Goal: Task Accomplishment & Management: Complete application form

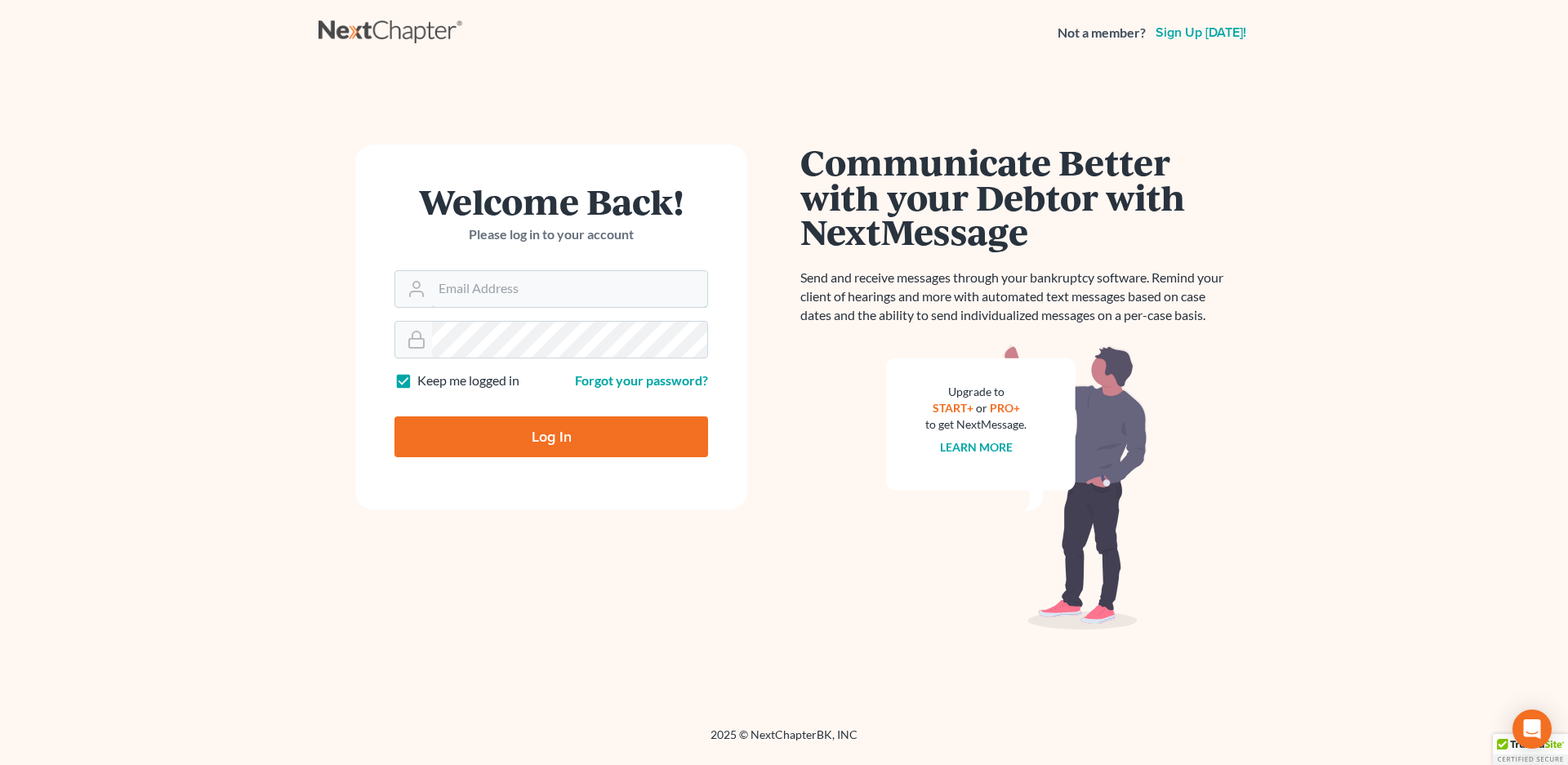
type input "vr@gardnerlawfirm.com"
click at [556, 430] on input "Log In" at bounding box center [550, 436] width 313 height 41
type input "Thinking..."
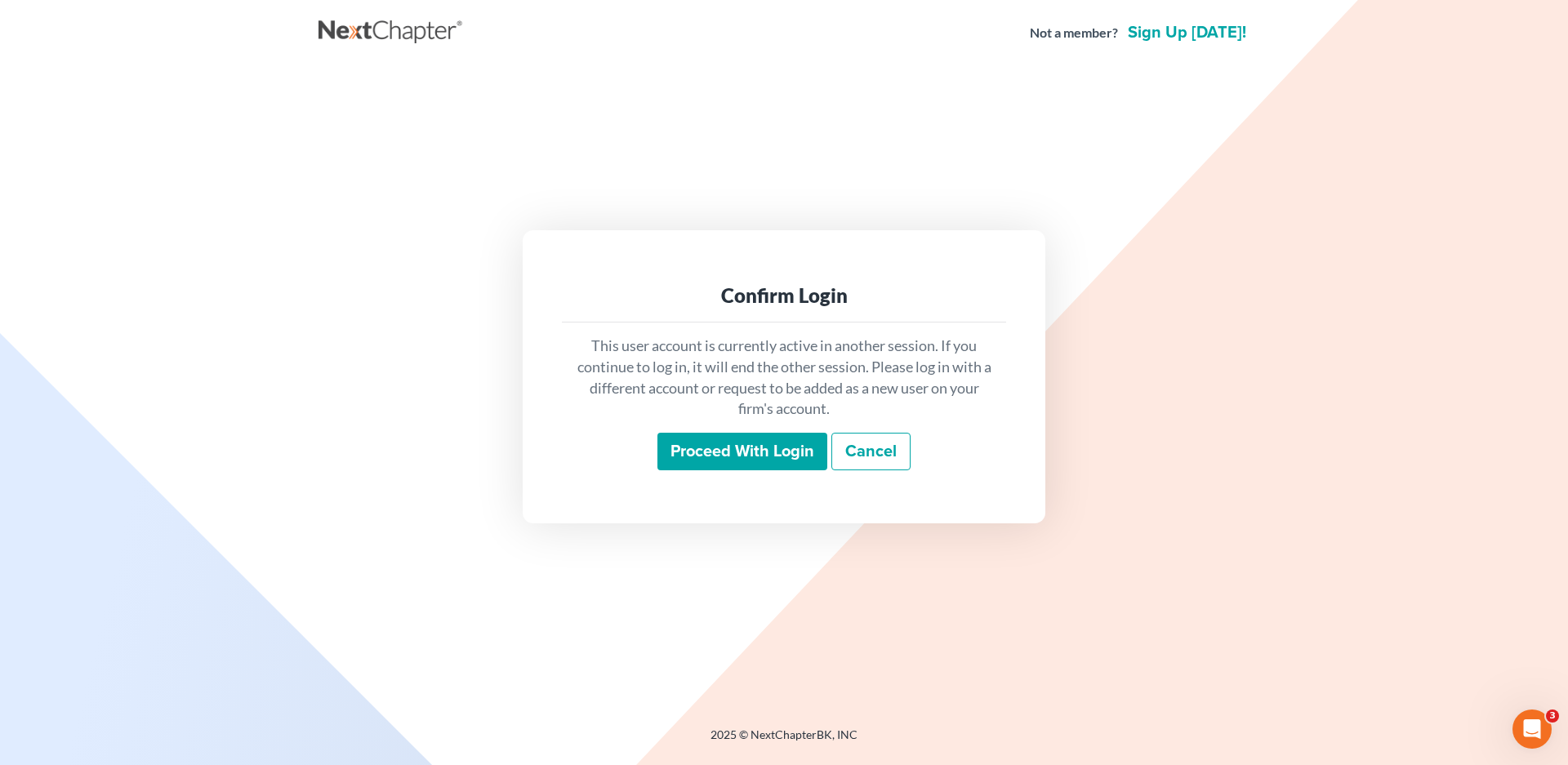
click at [747, 454] on input "Proceed with login" at bounding box center [742, 452] width 170 height 37
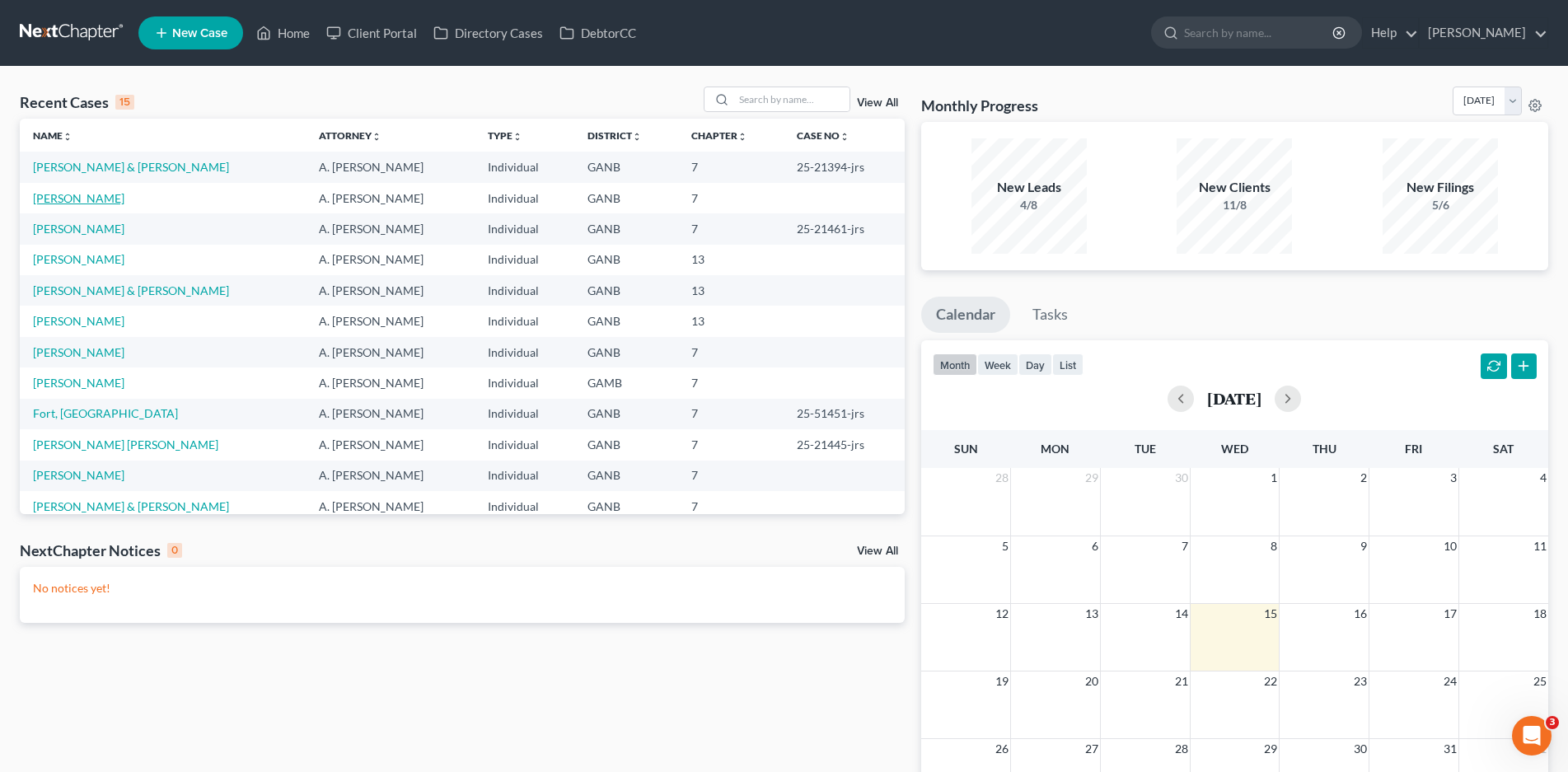
click at [70, 194] on link "[PERSON_NAME]" at bounding box center [78, 198] width 92 height 14
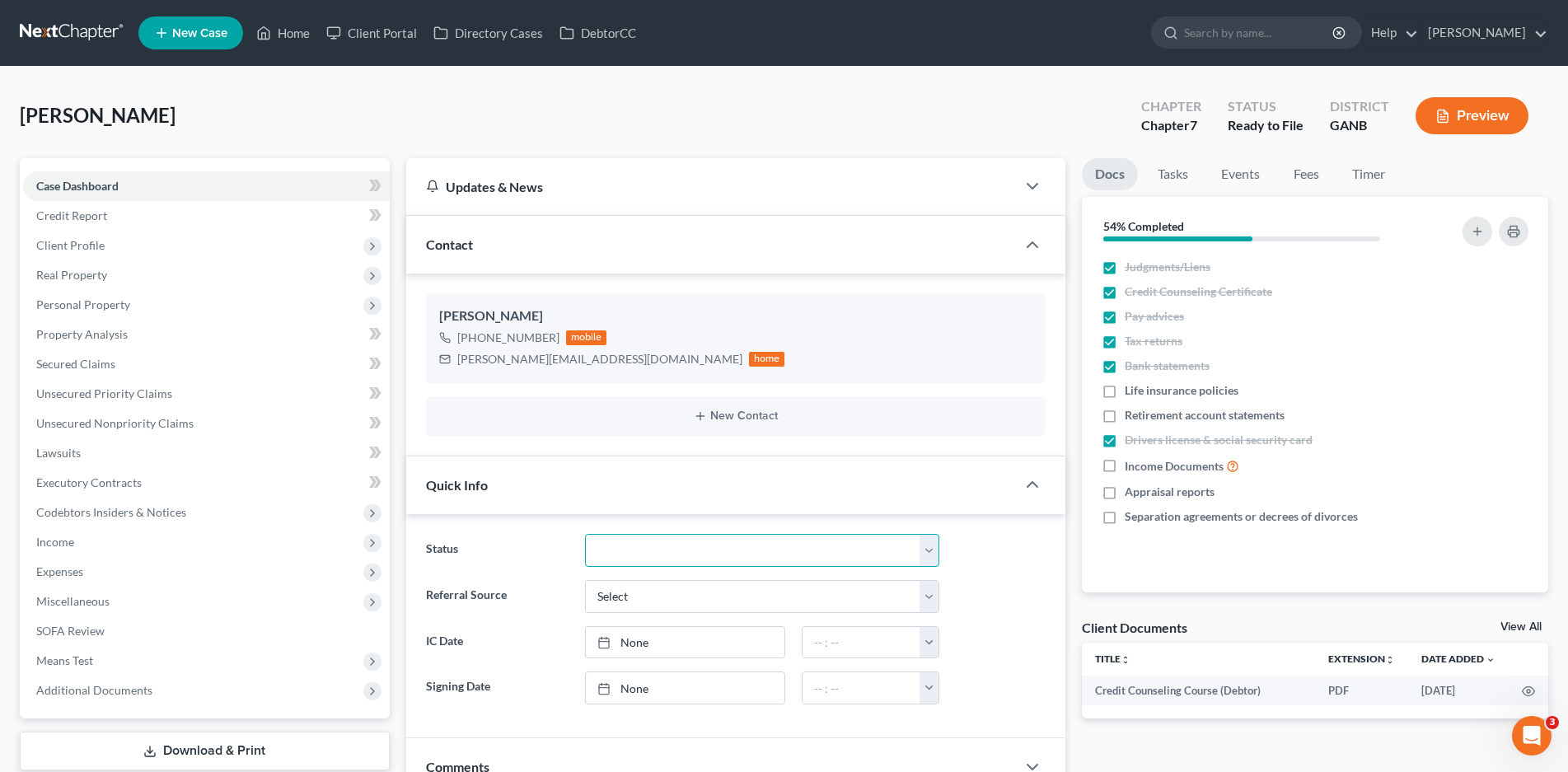
click at [676, 555] on select "Discharged Discharged & Reported Discharge Litigation Dismissal Notice Dismisse…" at bounding box center [763, 550] width 355 height 33
select select "6"
click at [586, 534] on select "Discharged Discharged & Reported Discharge Litigation Dismissal Notice Dismisse…" at bounding box center [763, 550] width 355 height 33
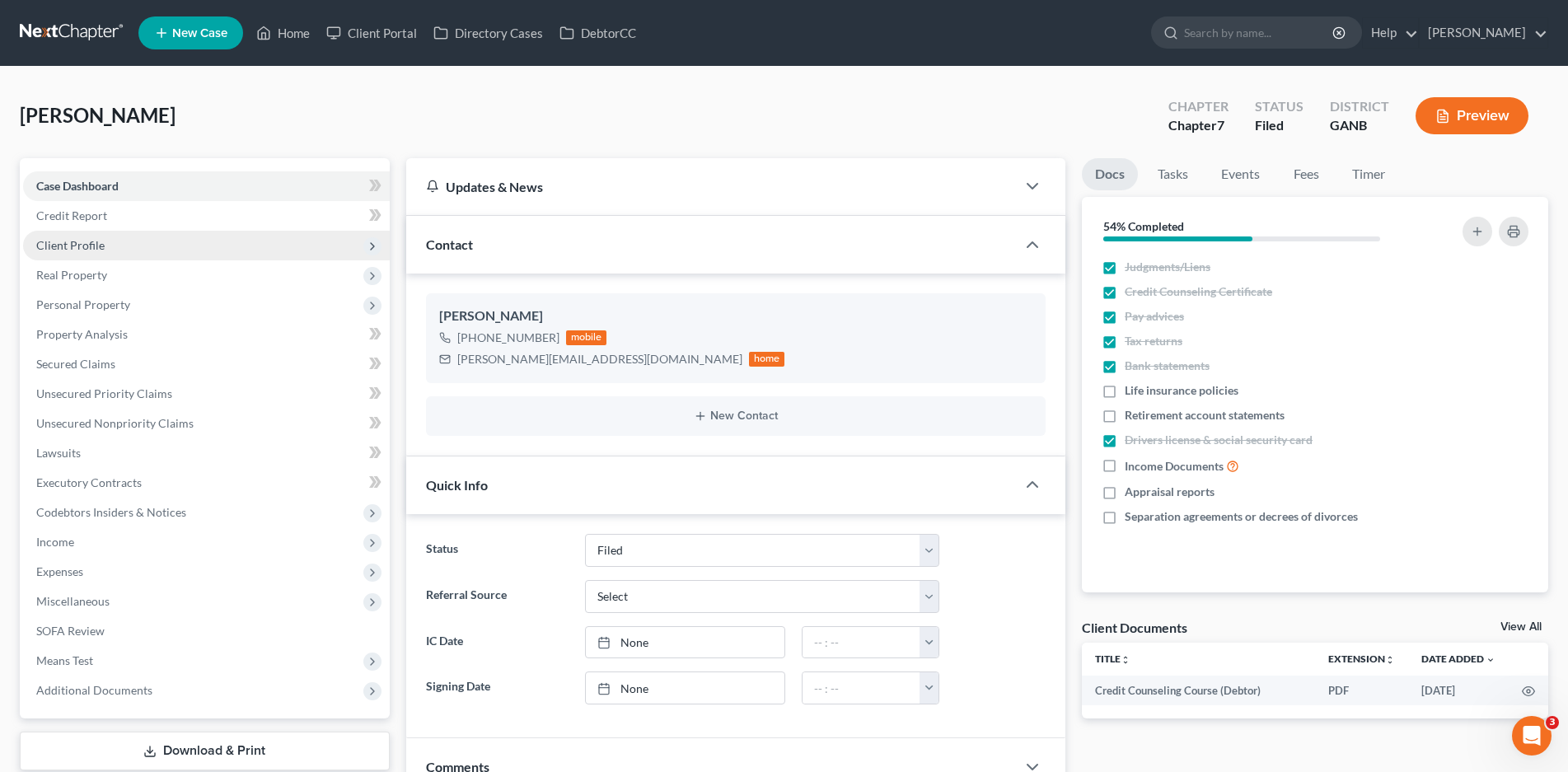
click at [75, 248] on span "Client Profile" at bounding box center [70, 245] width 69 height 14
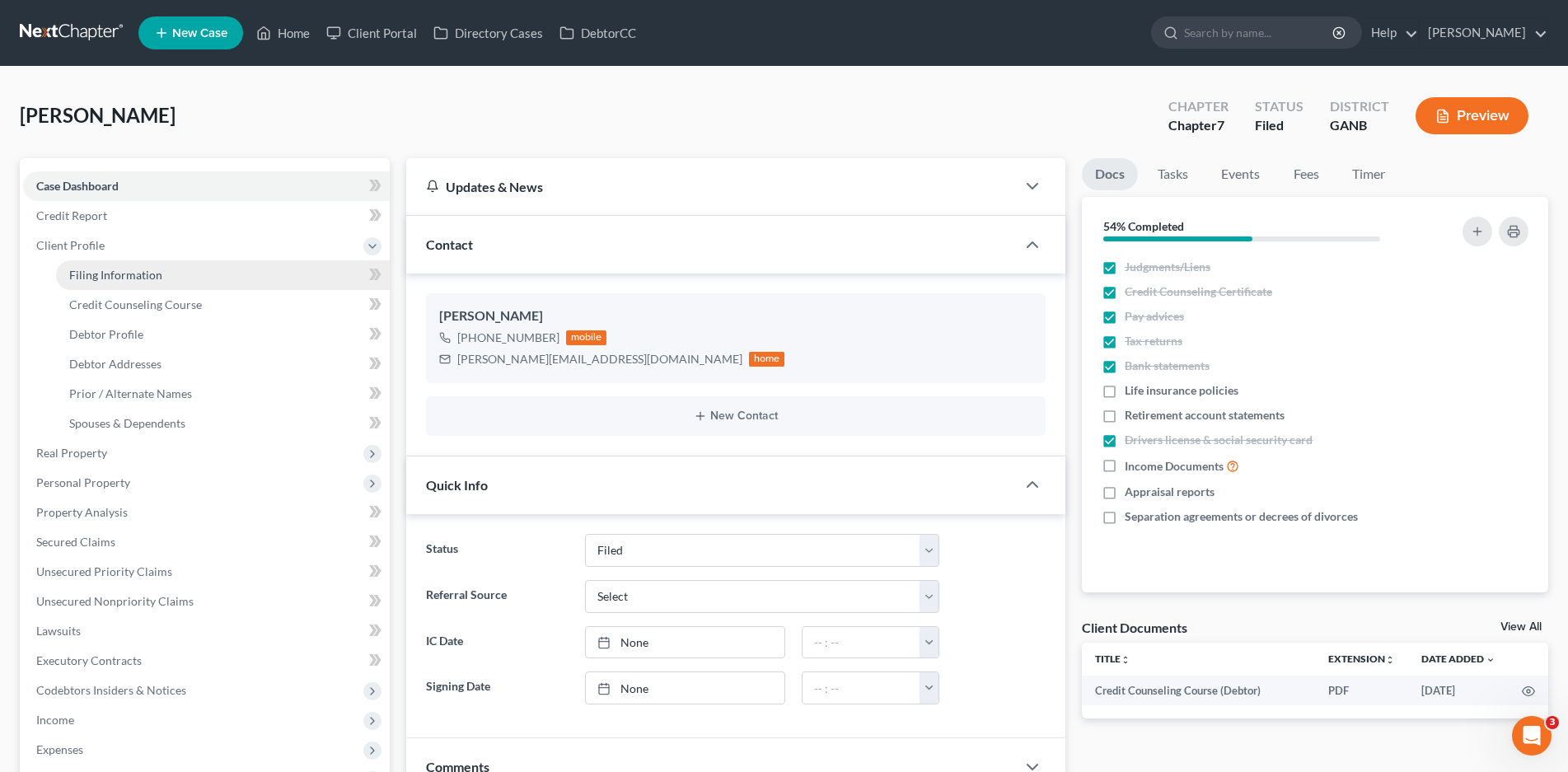
click at [128, 275] on span "Filing Information" at bounding box center [116, 274] width 93 height 14
select select "1"
select select "0"
select select "10"
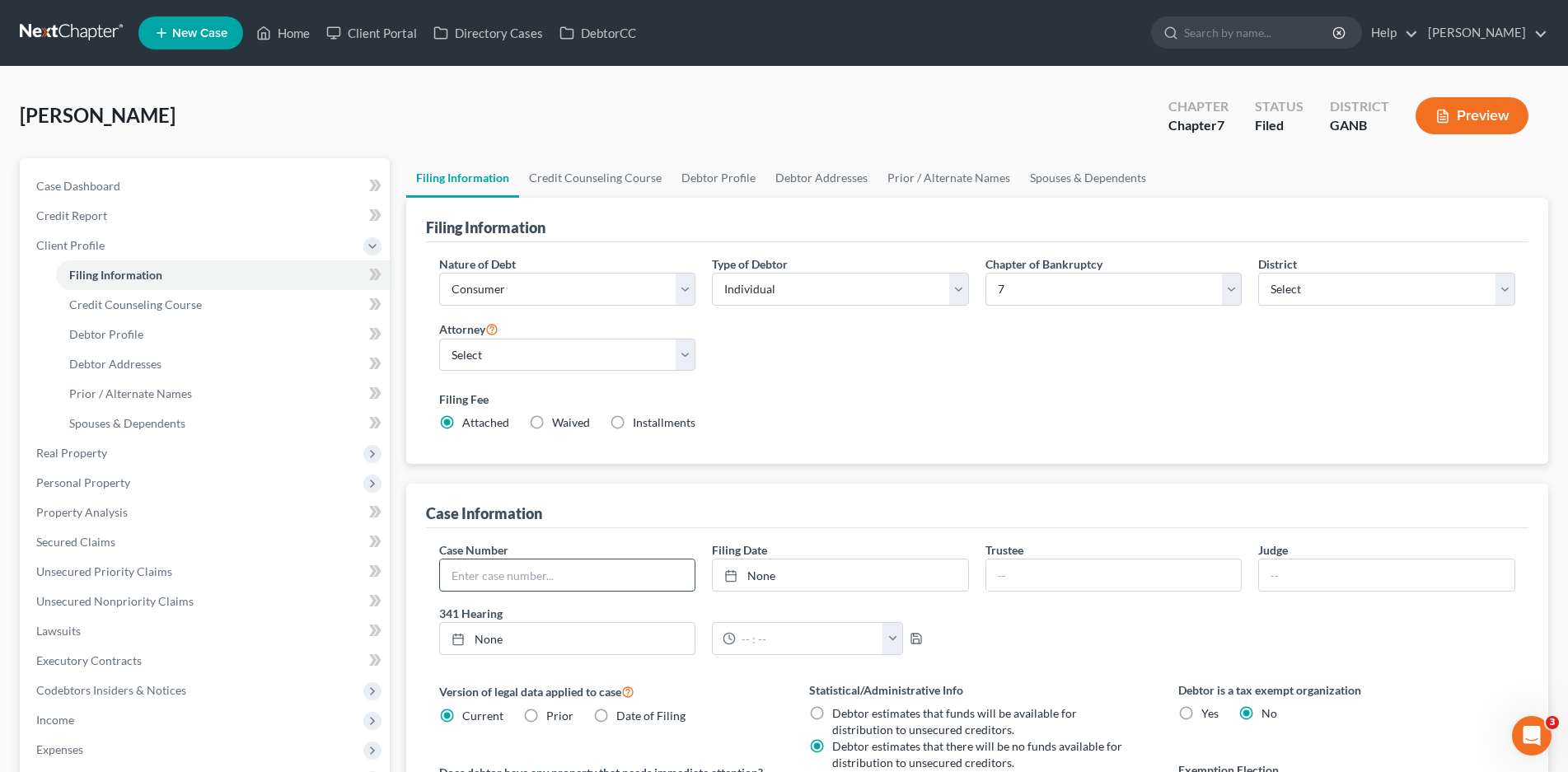
click at [505, 573] on input "text" at bounding box center [568, 575] width 255 height 32
type input "25-21466-jrs"
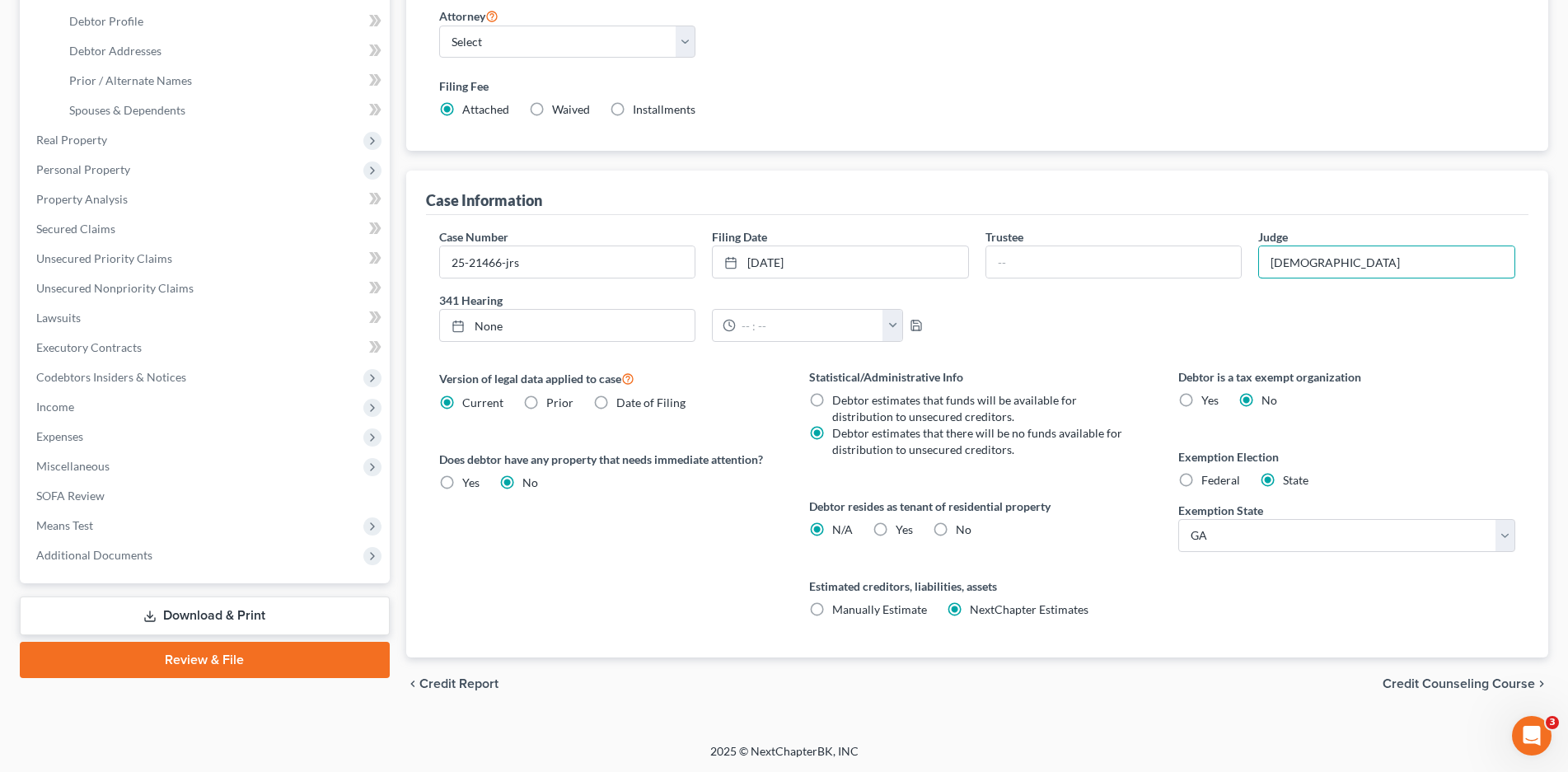
scroll to position [314, 0]
type input "[DEMOGRAPHIC_DATA]"
click at [896, 523] on label "Yes Yes" at bounding box center [904, 529] width 17 height 16
click at [903, 523] on input "Yes Yes" at bounding box center [908, 526] width 10 height 10
radio input "true"
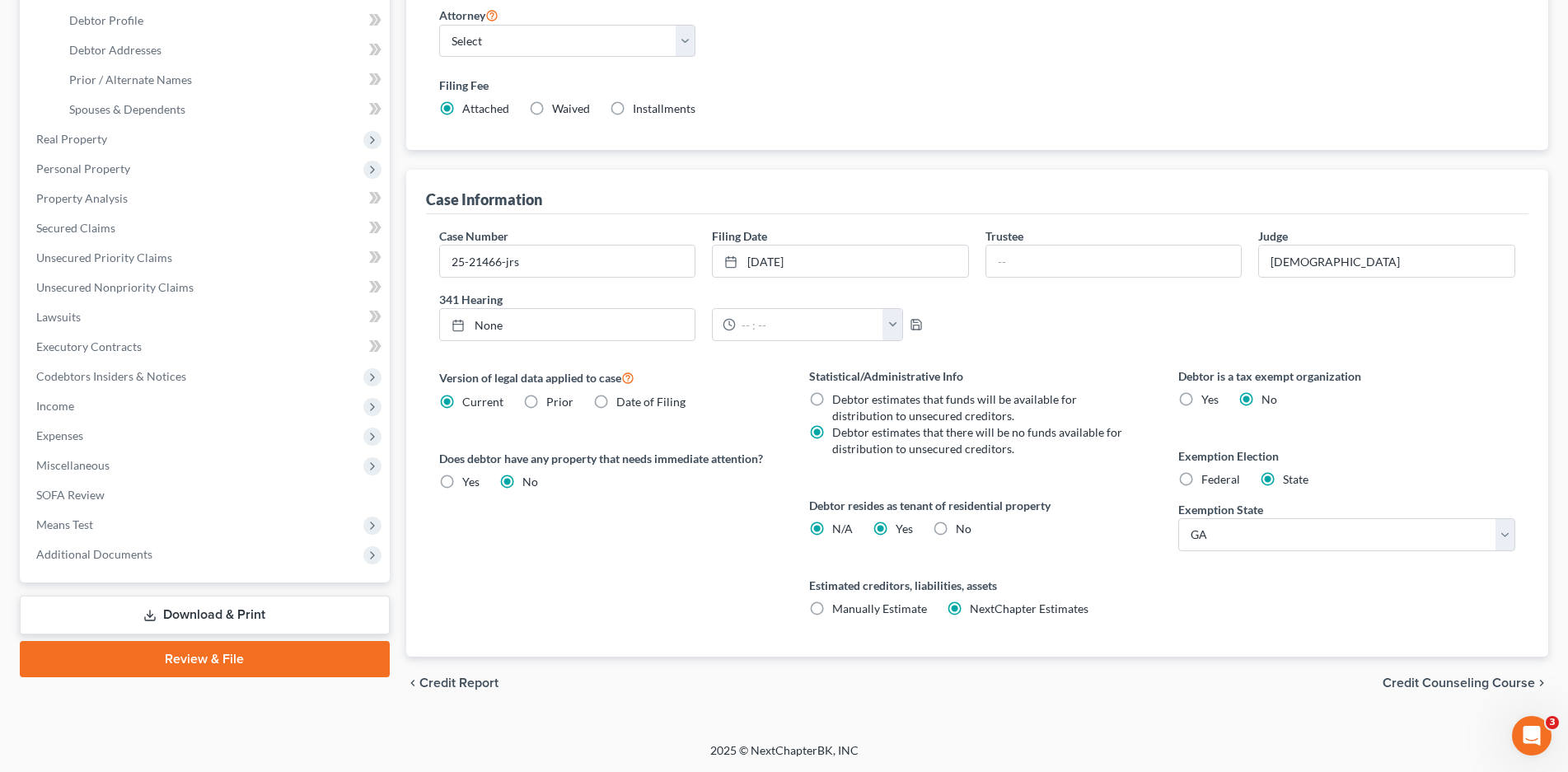
radio input "false"
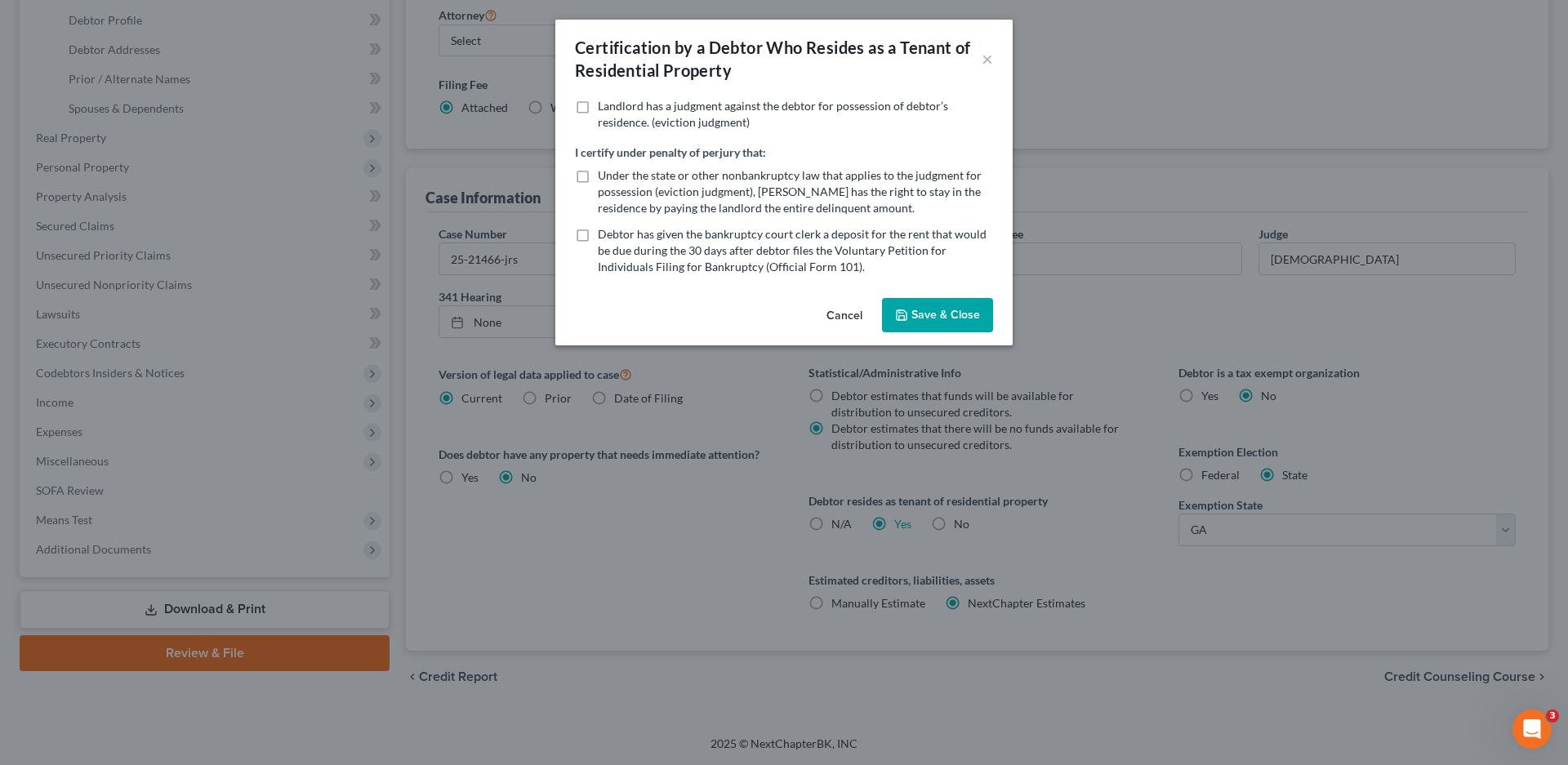
click at [946, 311] on button "Save & Close" at bounding box center [937, 315] width 111 height 34
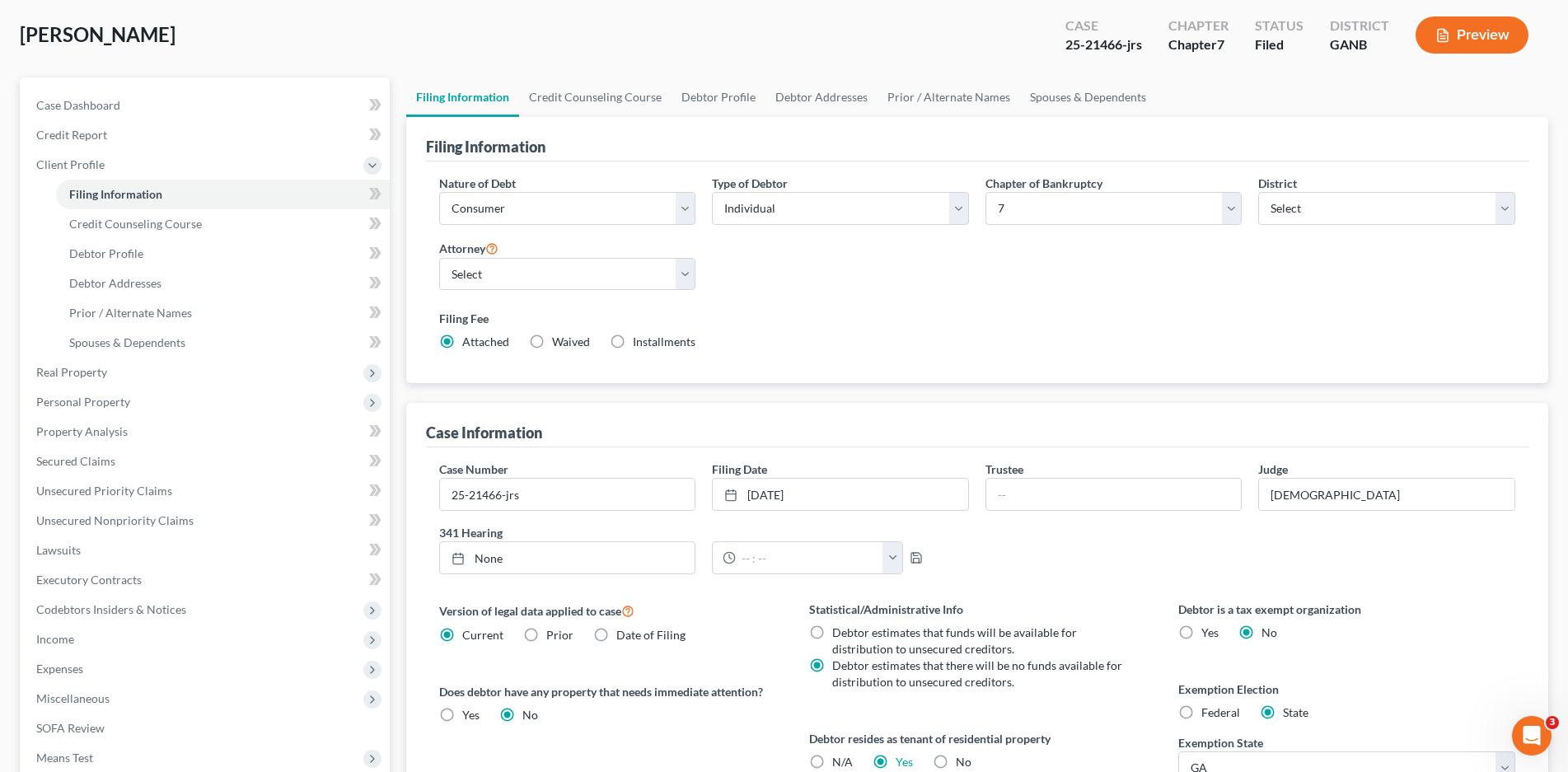
scroll to position [0, 0]
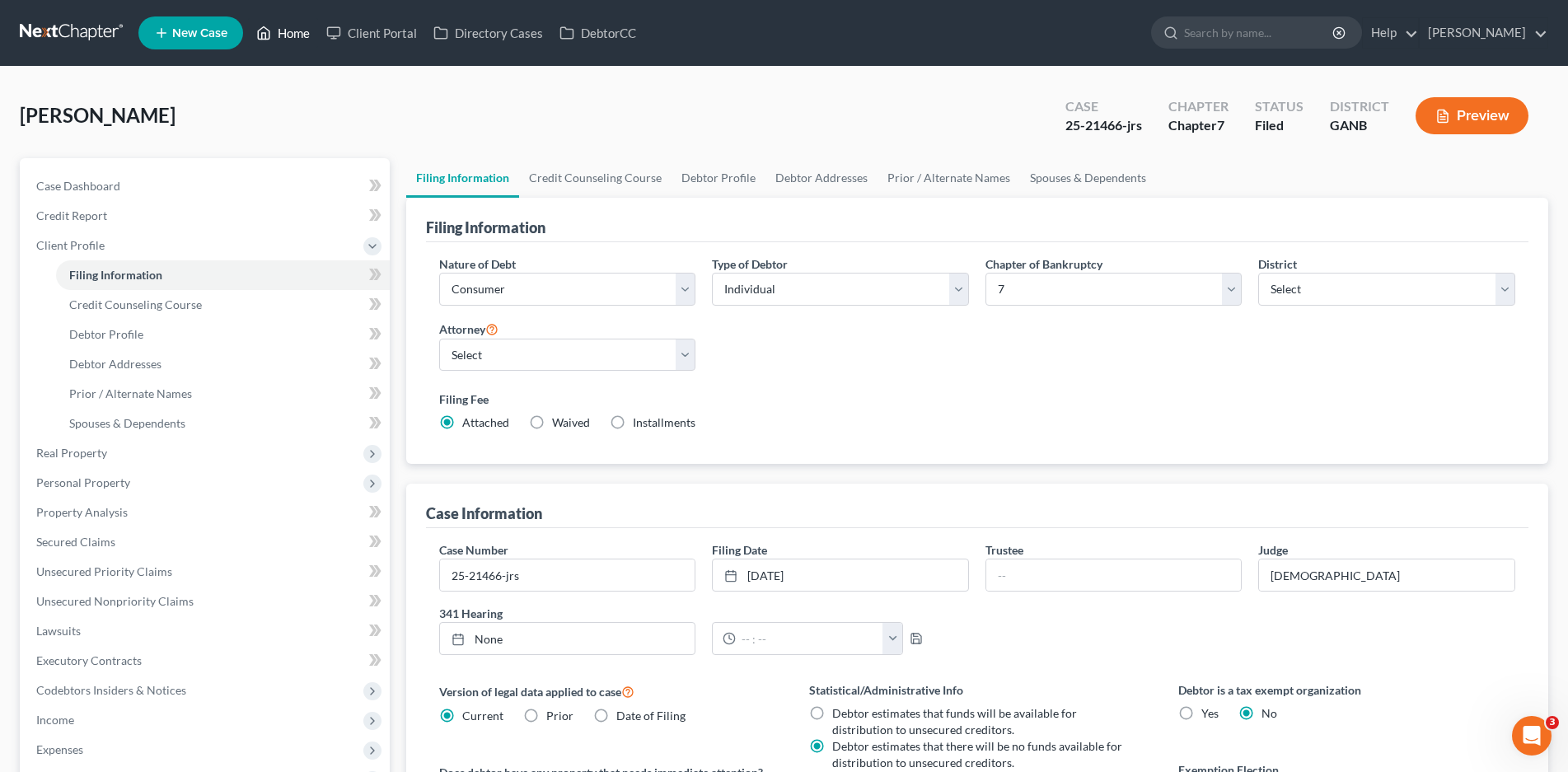
click at [309, 36] on link "Home" at bounding box center [283, 33] width 70 height 30
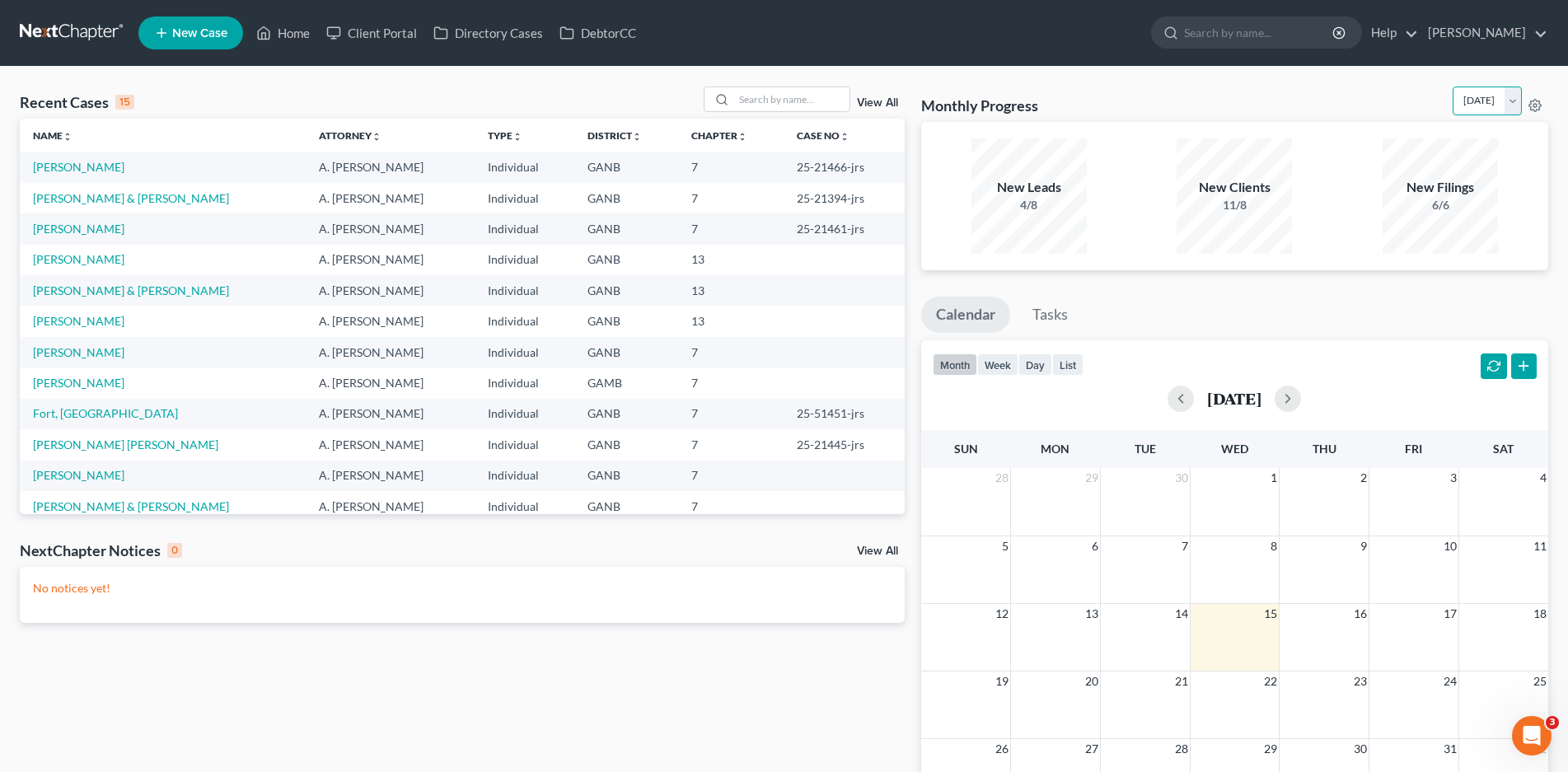
click at [1512, 100] on select "[DATE] [DATE] [DATE] [DATE] [DATE] [DATE] [DATE] [DATE] [DATE] [DATE] [DATE] [D…" at bounding box center [1487, 101] width 69 height 29
click at [1453, 87] on select "[DATE] [DATE] [DATE] [DATE] [DATE] [DATE] [DATE] [DATE] [DATE] [DATE] [DATE] [D…" at bounding box center [1487, 101] width 69 height 29
click at [1515, 95] on select "[DATE] [DATE] [DATE] [DATE] [DATE] [DATE] [DATE] [DATE] [DATE] [DATE] [DATE] [D…" at bounding box center [1487, 101] width 69 height 29
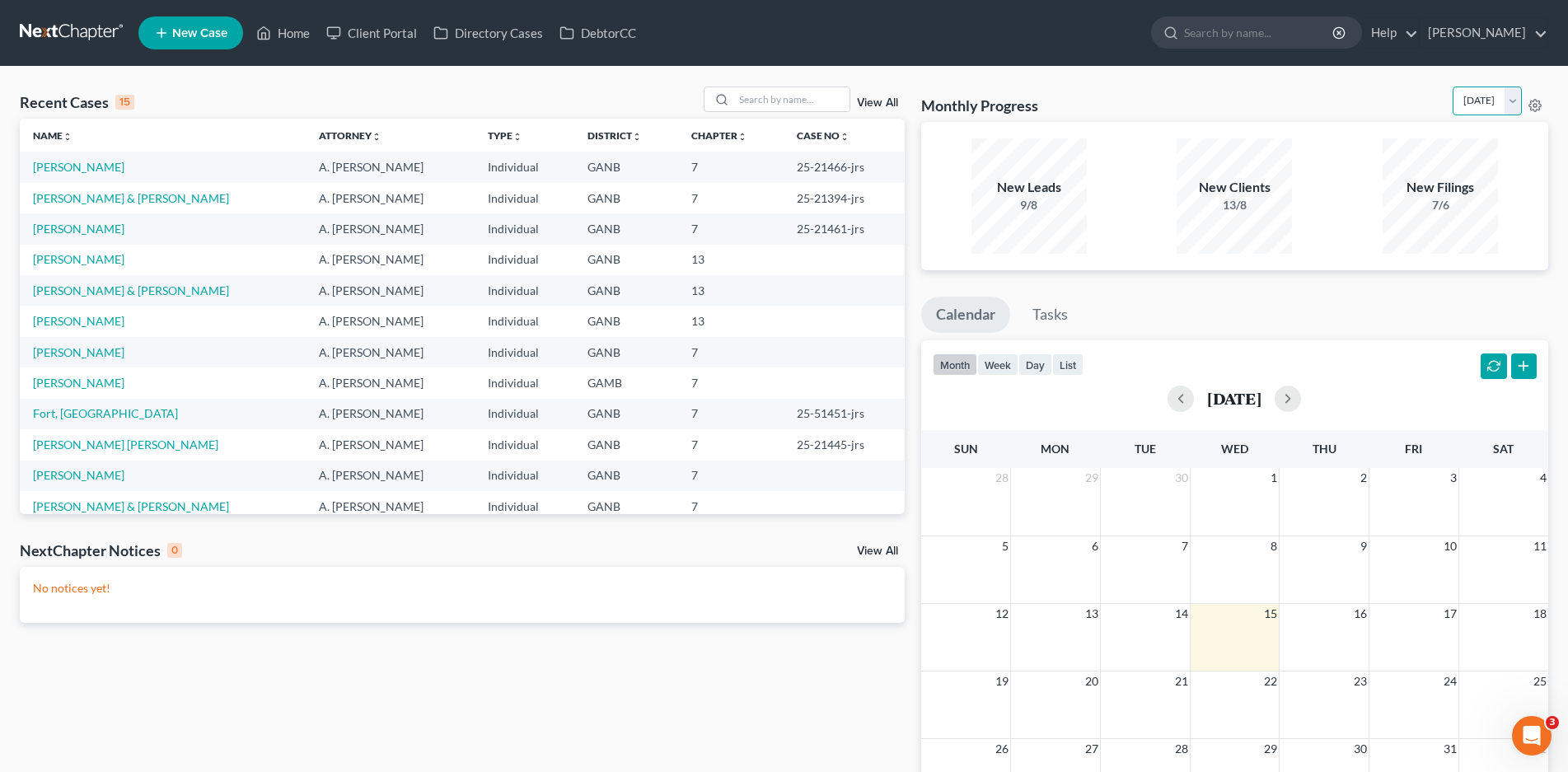
click at [1453, 87] on select "[DATE] [DATE] [DATE] [DATE] [DATE] [DATE] [DATE] [DATE] [DATE] [DATE] [DATE] [D…" at bounding box center [1487, 101] width 69 height 29
click at [1514, 103] on select "[DATE] [DATE] [DATE] [DATE] [DATE] [DATE] [DATE] [DATE] [DATE] [DATE] [DATE] [D…" at bounding box center [1487, 101] width 69 height 29
click at [1453, 87] on select "[DATE] [DATE] [DATE] [DATE] [DATE] [DATE] [DATE] [DATE] [DATE] [DATE] [DATE] [D…" at bounding box center [1487, 101] width 69 height 29
click at [1515, 99] on select "[DATE] [DATE] [DATE] [DATE] [DATE] [DATE] [DATE] [DATE] [DATE] [DATE] [DATE] [D…" at bounding box center [1487, 101] width 69 height 29
click at [1453, 87] on select "[DATE] [DATE] [DATE] [DATE] [DATE] [DATE] [DATE] [DATE] [DATE] [DATE] [DATE] [D…" at bounding box center [1487, 101] width 69 height 29
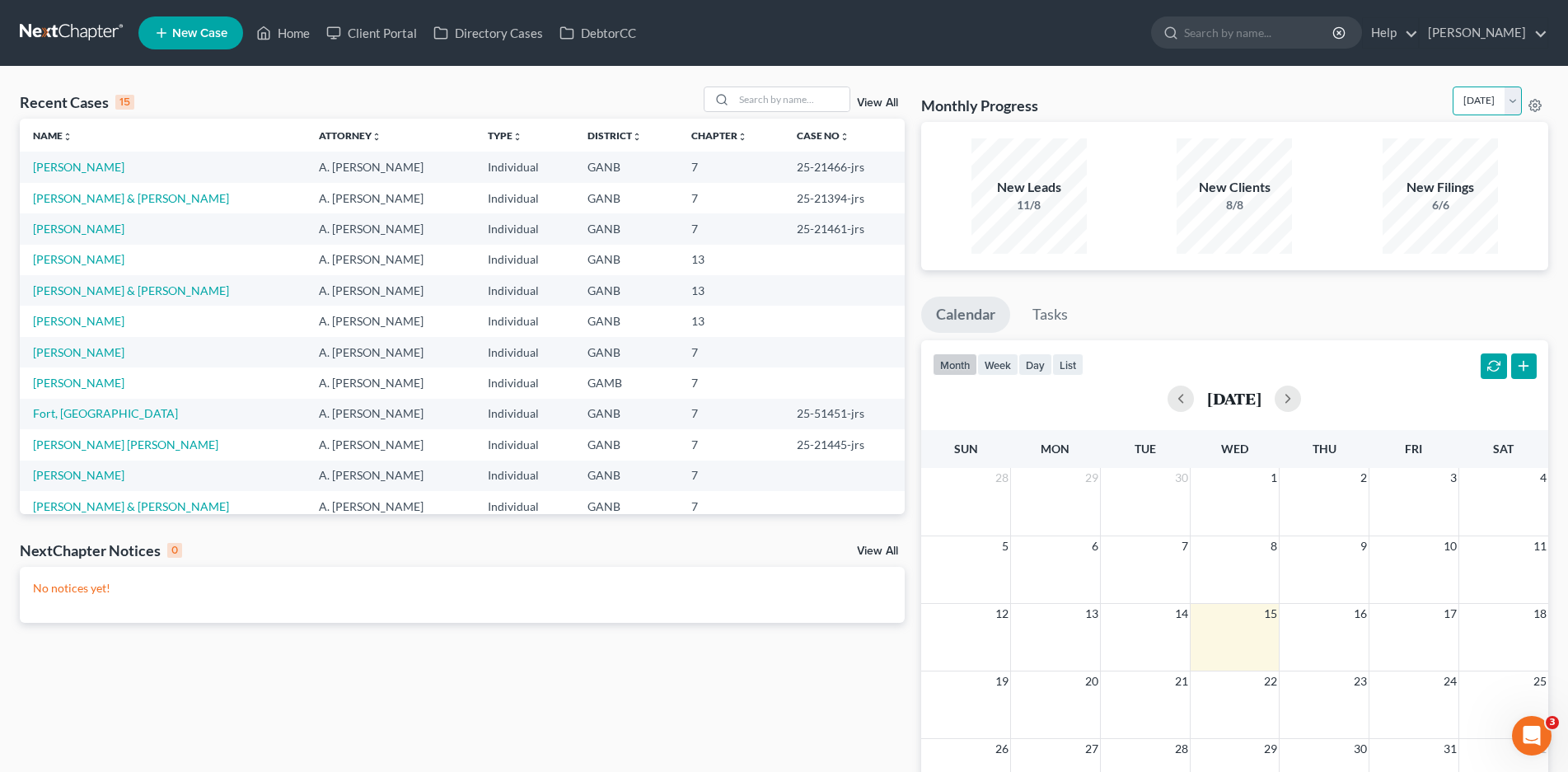
click at [1516, 99] on select "[DATE] [DATE] [DATE] [DATE] [DATE] [DATE] [DATE] [DATE] [DATE] [DATE] [DATE] [D…" at bounding box center [1487, 101] width 69 height 29
click at [1453, 87] on select "[DATE] [DATE] [DATE] [DATE] [DATE] [DATE] [DATE] [DATE] [DATE] [DATE] [DATE] [D…" at bounding box center [1487, 101] width 69 height 29
click at [1513, 103] on select "[DATE] [DATE] [DATE] [DATE] [DATE] [DATE] [DATE] [DATE] [DATE] [DATE] [DATE] [D…" at bounding box center [1487, 101] width 69 height 29
click at [1453, 87] on select "[DATE] [DATE] [DATE] [DATE] [DATE] [DATE] [DATE] [DATE] [DATE] [DATE] [DATE] [D…" at bounding box center [1487, 101] width 69 height 29
click at [1512, 103] on select "[DATE] [DATE] [DATE] [DATE] [DATE] [DATE] [DATE] [DATE] [DATE] [DATE] [DATE] [D…" at bounding box center [1487, 101] width 69 height 29
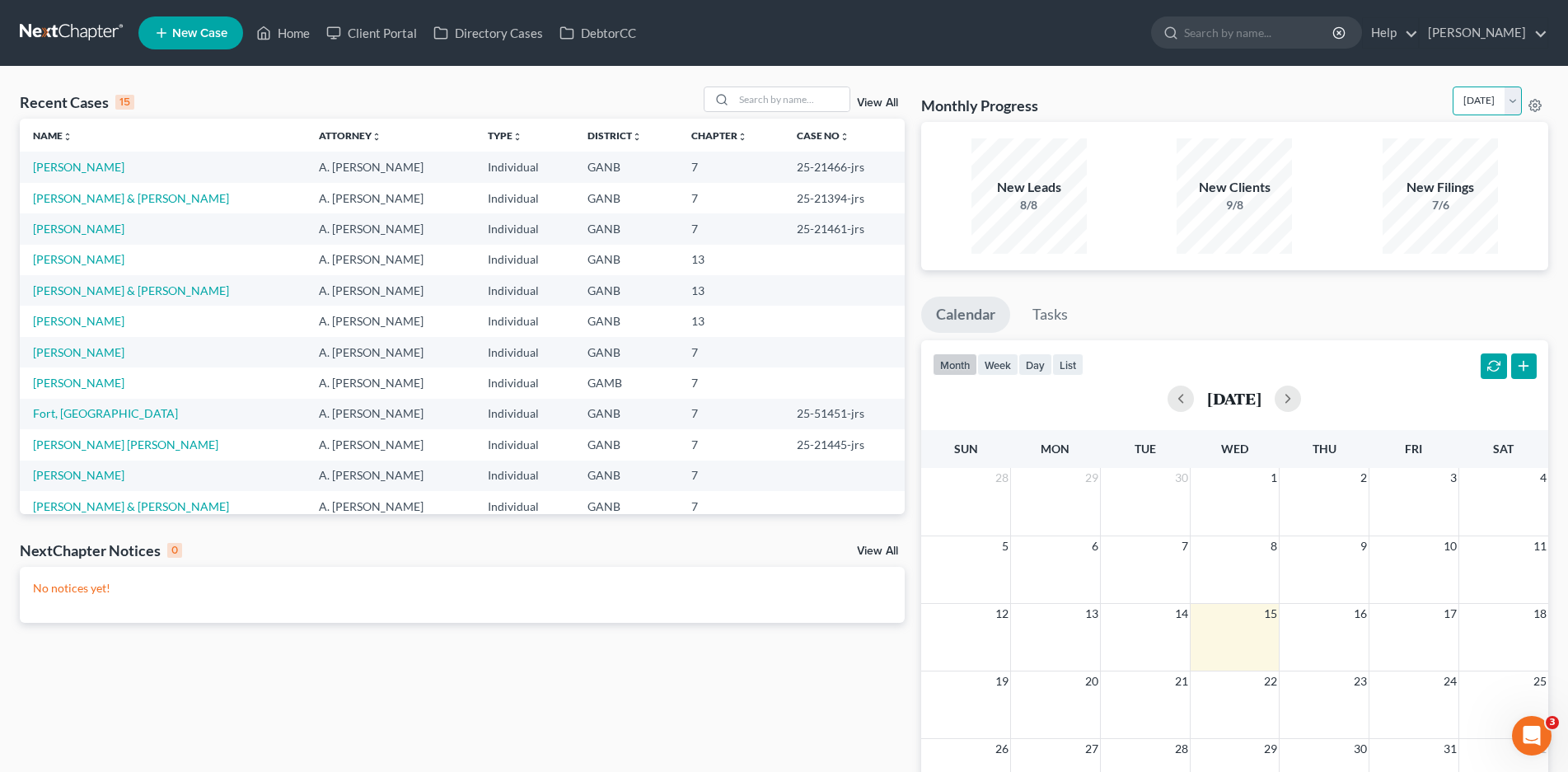
click at [1453, 87] on select "[DATE] [DATE] [DATE] [DATE] [DATE] [DATE] [DATE] [DATE] [DATE] [DATE] [DATE] [D…" at bounding box center [1487, 101] width 69 height 29
click at [1515, 104] on select "[DATE] [DATE] [DATE] [DATE] [DATE] [DATE] [DATE] [DATE] [DATE] [DATE] [DATE] [D…" at bounding box center [1487, 101] width 69 height 29
click at [1453, 87] on select "[DATE] [DATE] [DATE] [DATE] [DATE] [DATE] [DATE] [DATE] [DATE] [DATE] [DATE] [D…" at bounding box center [1487, 101] width 69 height 29
click at [1512, 99] on select "[DATE] [DATE] [DATE] [DATE] [DATE] [DATE] [DATE] [DATE] [DATE] [DATE] [DATE] [D…" at bounding box center [1487, 101] width 69 height 29
click at [1453, 87] on select "[DATE] [DATE] [DATE] [DATE] [DATE] [DATE] [DATE] [DATE] [DATE] [DATE] [DATE] [D…" at bounding box center [1487, 101] width 69 height 29
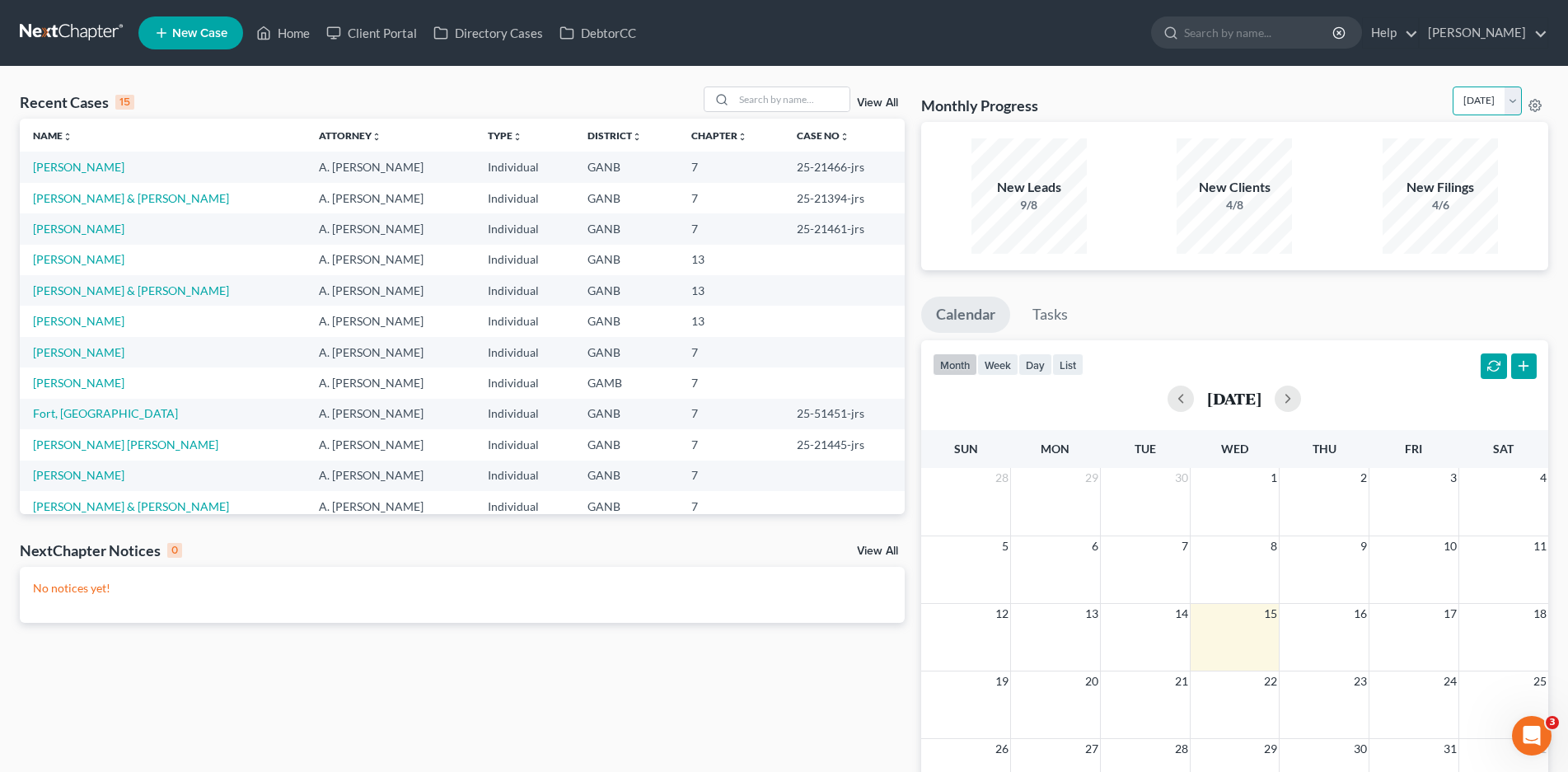
click at [1513, 99] on select "[DATE] [DATE] [DATE] [DATE] [DATE] [DATE] [DATE] [DATE] [DATE] [DATE] [DATE] [D…" at bounding box center [1487, 101] width 69 height 29
click at [1453, 87] on select "[DATE] [DATE] [DATE] [DATE] [DATE] [DATE] [DATE] [DATE] [DATE] [DATE] [DATE] [D…" at bounding box center [1487, 101] width 69 height 29
click at [1513, 102] on select "[DATE] [DATE] [DATE] [DATE] [DATE] [DATE] [DATE] [DATE] [DATE] [DATE] [DATE] [D…" at bounding box center [1487, 101] width 69 height 29
click at [1453, 87] on select "[DATE] [DATE] [DATE] [DATE] [DATE] [DATE] [DATE] [DATE] [DATE] [DATE] [DATE] [D…" at bounding box center [1487, 101] width 69 height 29
click at [1512, 96] on select "[DATE] [DATE] [DATE] [DATE] [DATE] [DATE] [DATE] [DATE] [DATE] [DATE] [DATE] [D…" at bounding box center [1487, 101] width 69 height 29
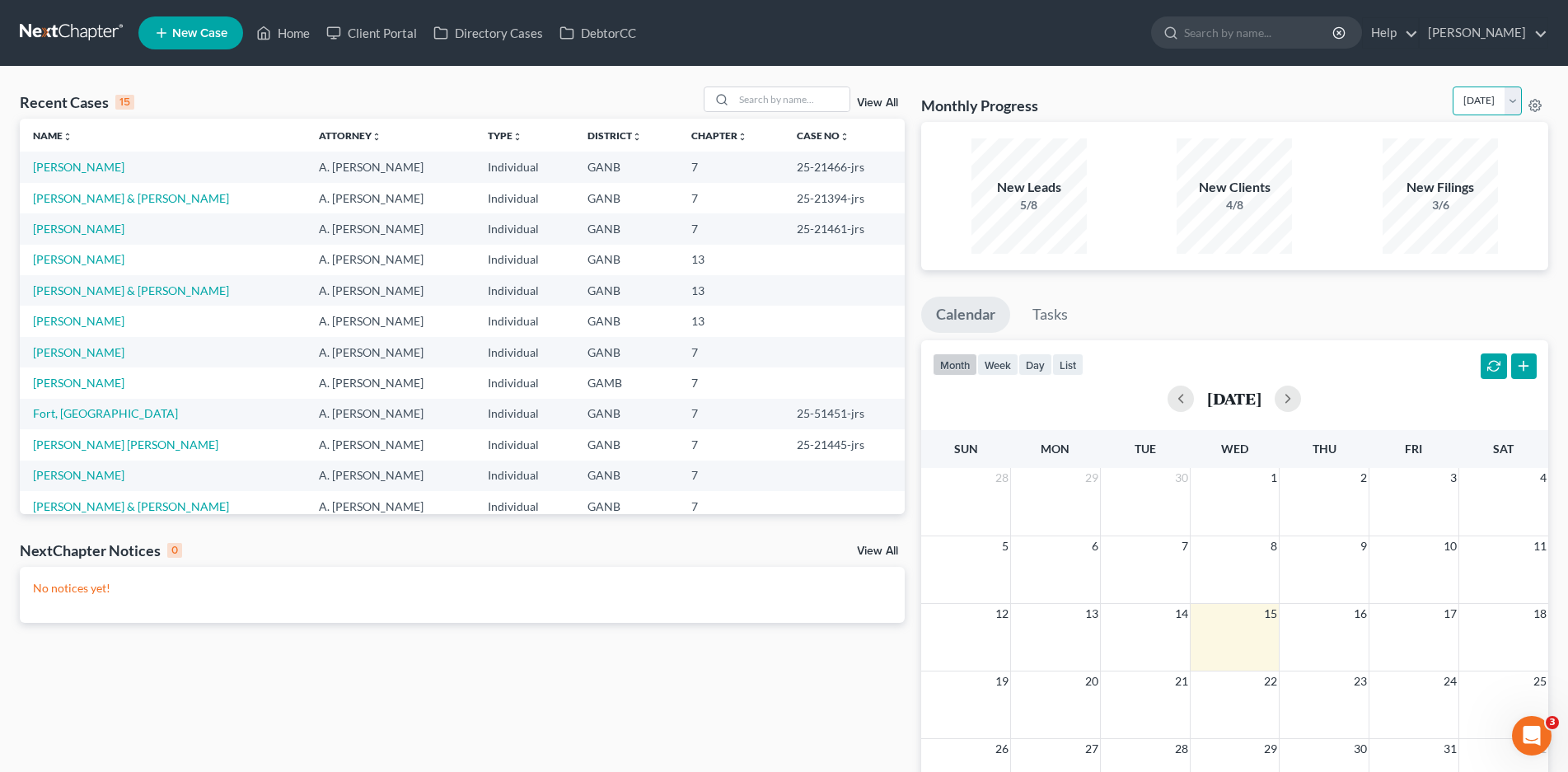
select select "11"
click at [1453, 87] on select "[DATE] [DATE] [DATE] [DATE] [DATE] [DATE] [DATE] [DATE] [DATE] [DATE] [DATE] [D…" at bounding box center [1487, 101] width 69 height 29
